Goal: Information Seeking & Learning: Learn about a topic

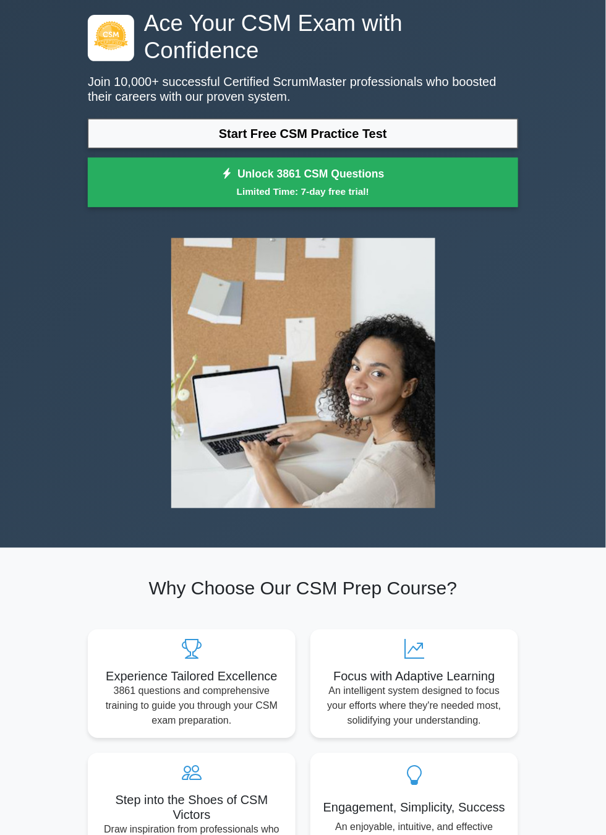
scroll to position [55, 0]
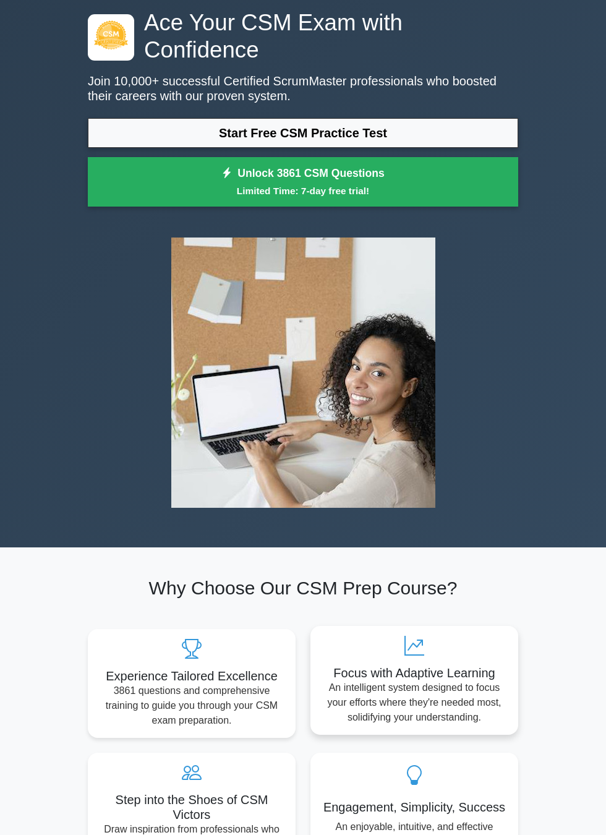
click at [446, 631] on div "Focus with Adaptive Learning An intelligent system designed to focus your effor…" at bounding box center [414, 680] width 208 height 109
click at [445, 631] on div "Focus with Adaptive Learning An intelligent system designed to focus your effor…" at bounding box center [414, 680] width 208 height 109
click at [416, 636] on icon at bounding box center [414, 646] width 188 height 20
click at [406, 680] on p "An intelligent system designed to focus your efforts where they're needed most,…" at bounding box center [414, 702] width 188 height 45
click at [436, 665] on h5 "Focus with Adaptive Learning" at bounding box center [414, 672] width 188 height 15
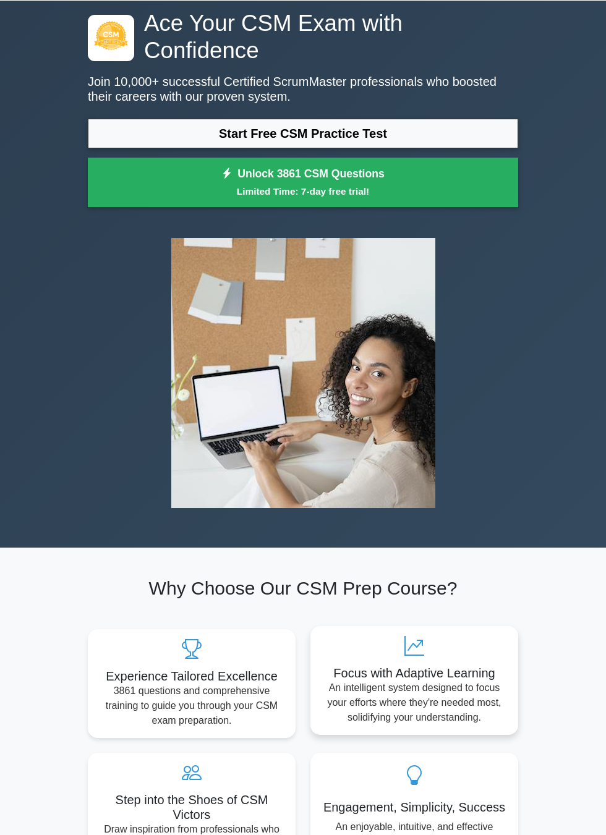
scroll to position [0, 0]
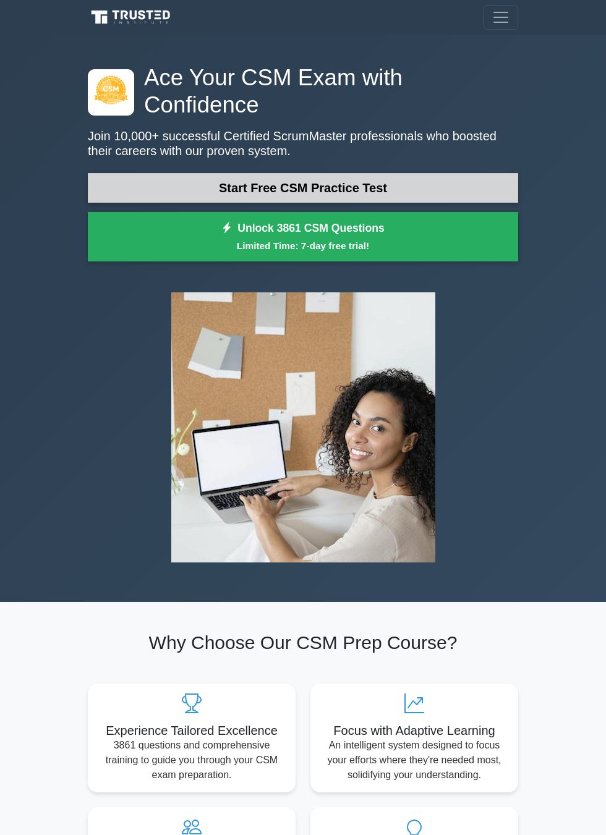
click at [460, 173] on link "Start Free CSM Practice Test" at bounding box center [303, 188] width 430 height 30
